Goal: Find specific page/section: Find specific page/section

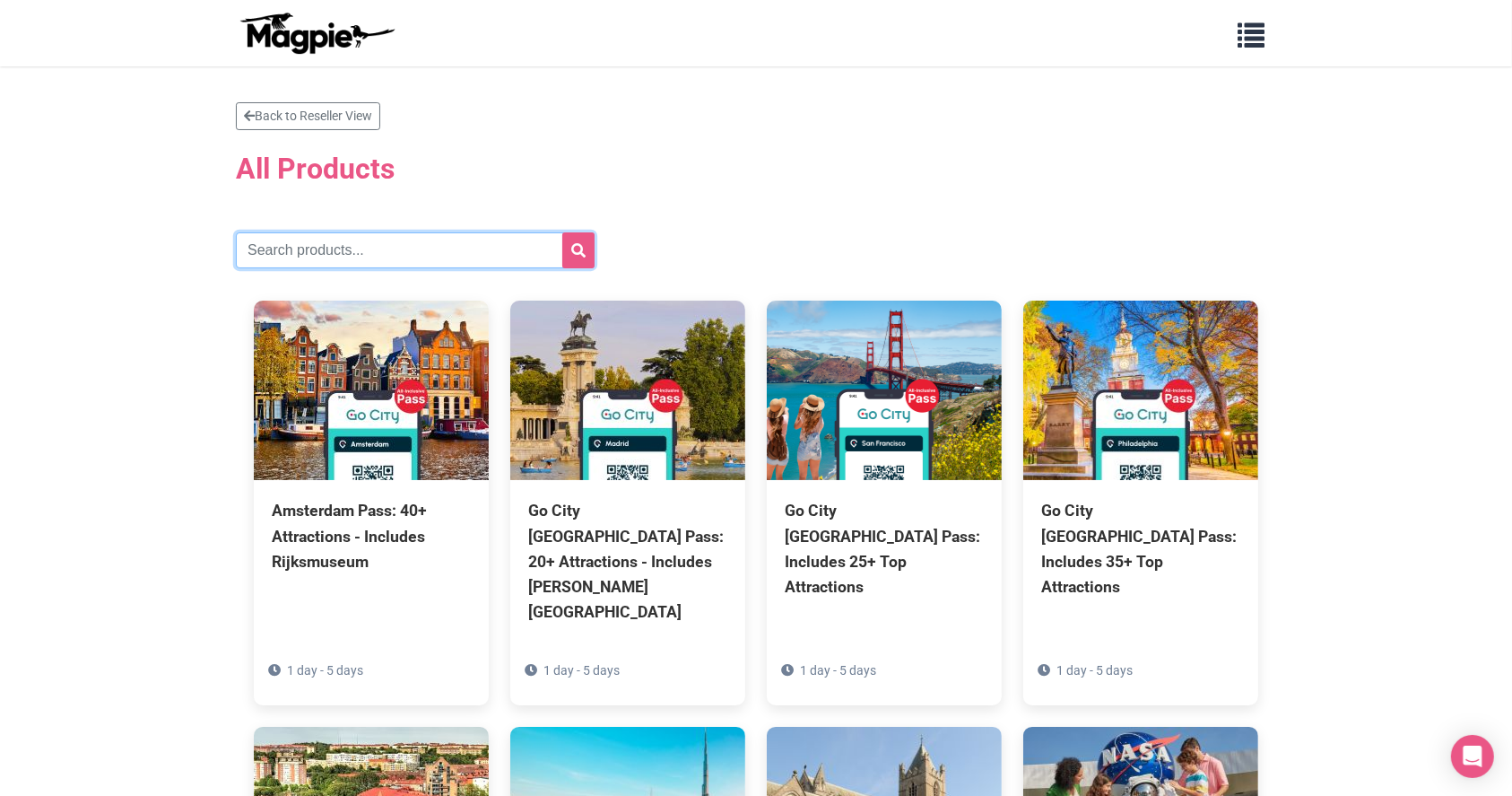
click at [318, 242] on input "text" at bounding box center [414, 249] width 359 height 36
type input "[US_STATE]"
click at [562, 232] on button "submit" at bounding box center [578, 249] width 32 height 36
